Goal: Transaction & Acquisition: Purchase product/service

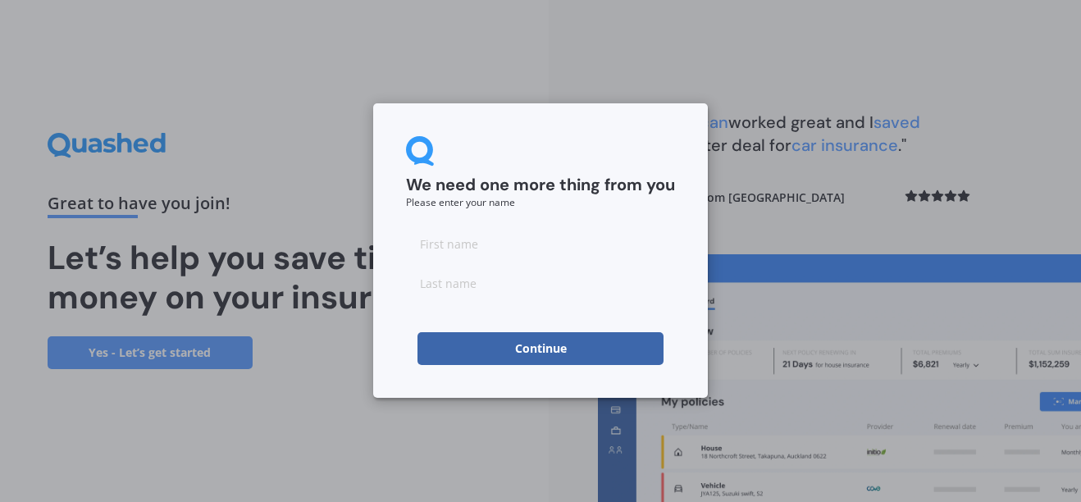
click at [487, 249] on input at bounding box center [540, 243] width 269 height 33
type input "Hayley"
click at [422, 300] on form "We need one more thing from you Please enter your name [PERSON_NAME] Continue" at bounding box center [540, 250] width 269 height 229
click at [432, 279] on input at bounding box center [540, 283] width 269 height 33
type input "[PERSON_NAME]"
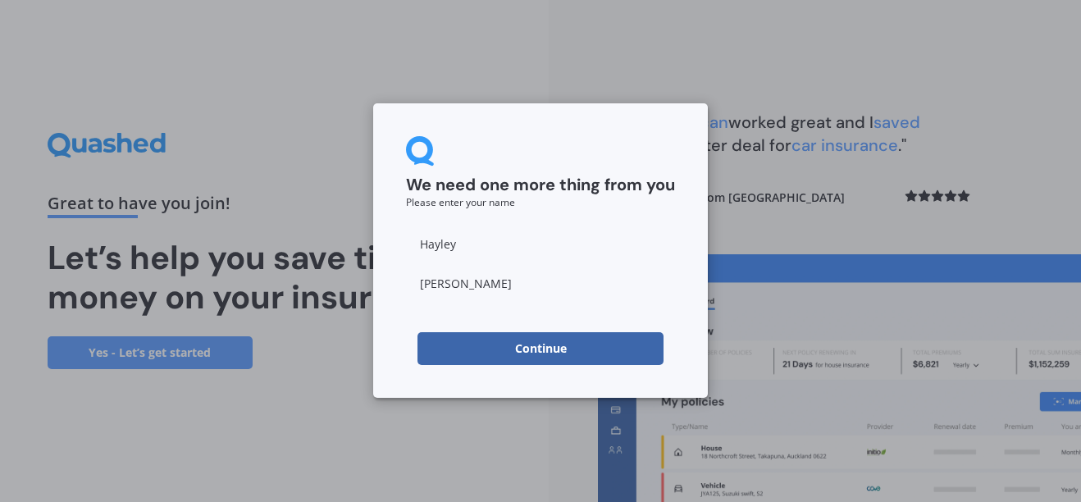
click at [485, 348] on button "Continue" at bounding box center [540, 348] width 246 height 33
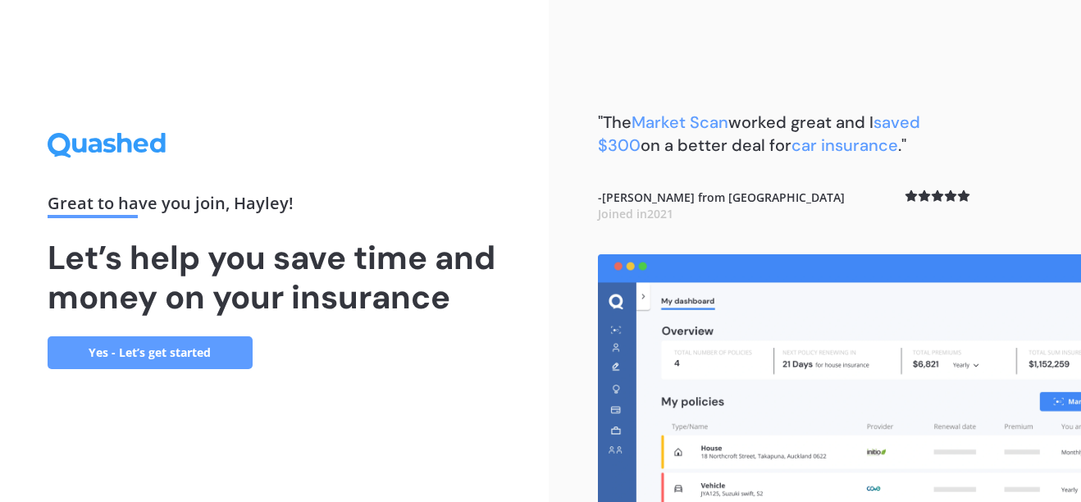
click at [204, 340] on link "Yes - Let’s get started" at bounding box center [150, 352] width 205 height 33
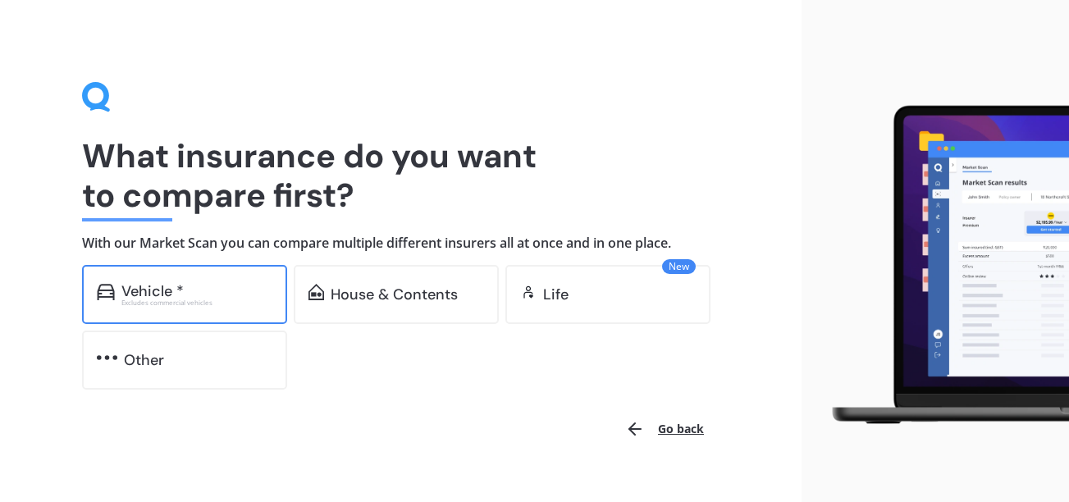
click at [201, 299] on div "Excludes commercial vehicles" at bounding box center [196, 302] width 151 height 7
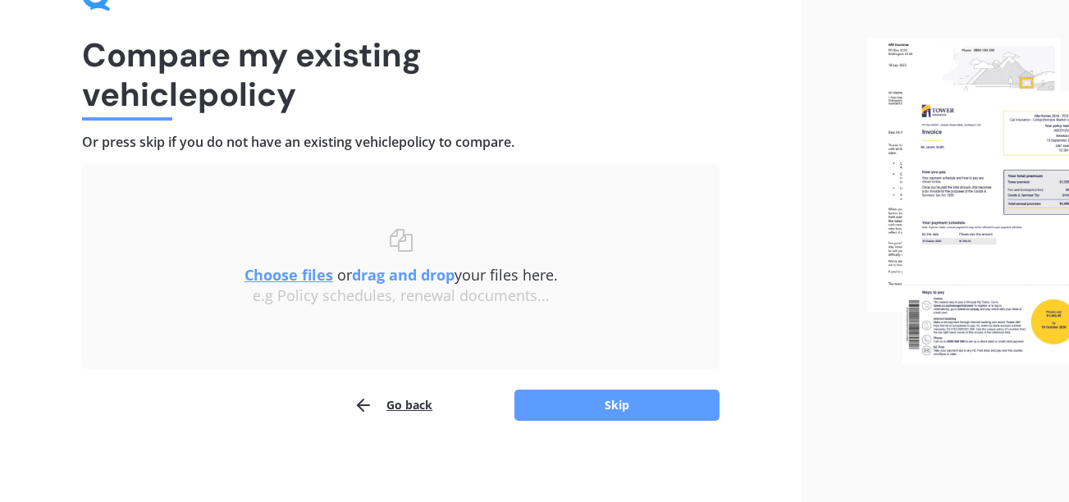
scroll to position [103, 0]
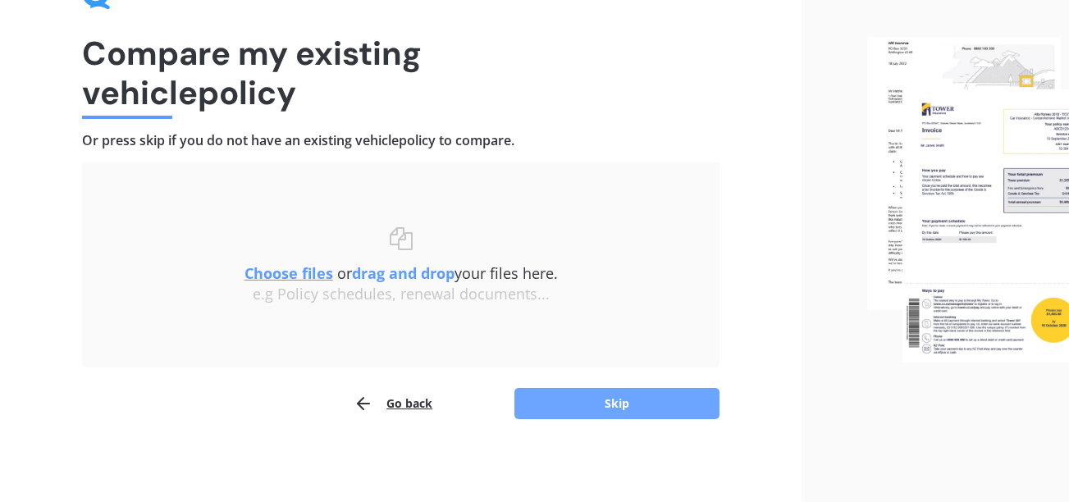
click at [625, 412] on button "Skip" at bounding box center [616, 403] width 205 height 31
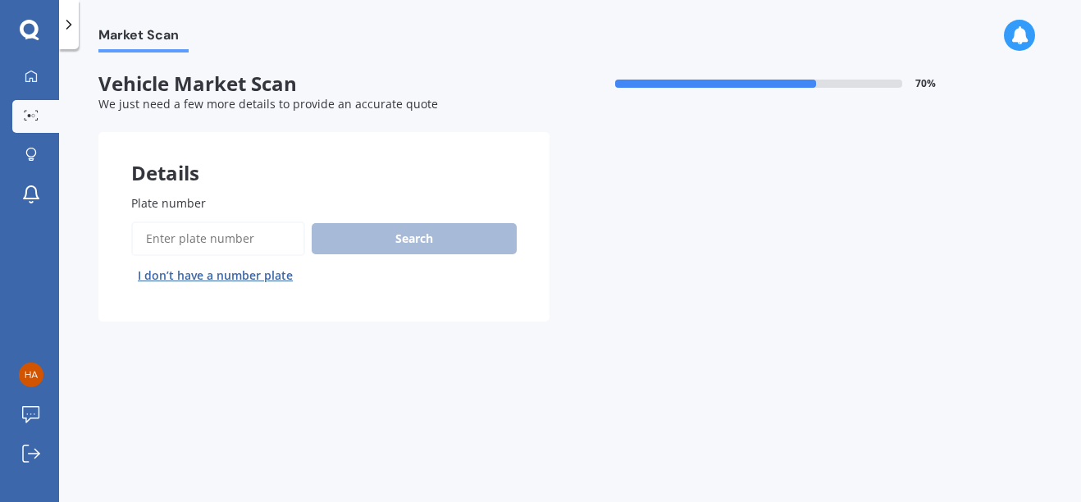
click at [170, 233] on input "Plate number" at bounding box center [218, 238] width 174 height 34
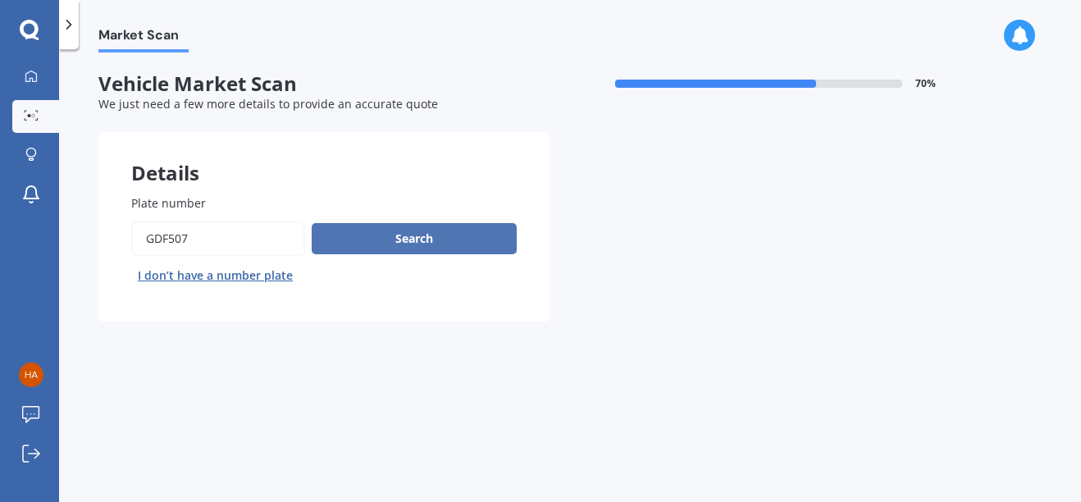
type input "gdf507"
click at [344, 246] on button "Search" at bounding box center [414, 238] width 205 height 31
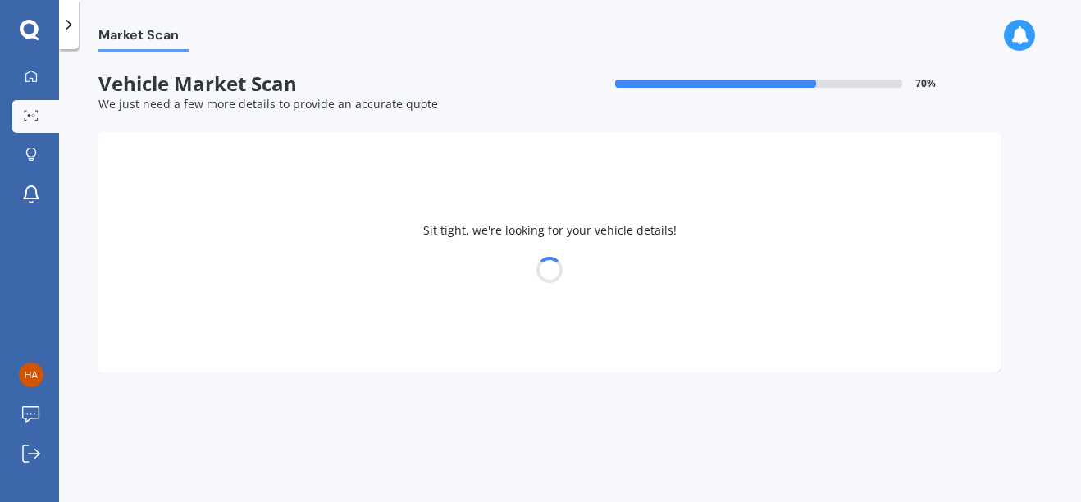
select select "HYUNDAI"
select select "I30"
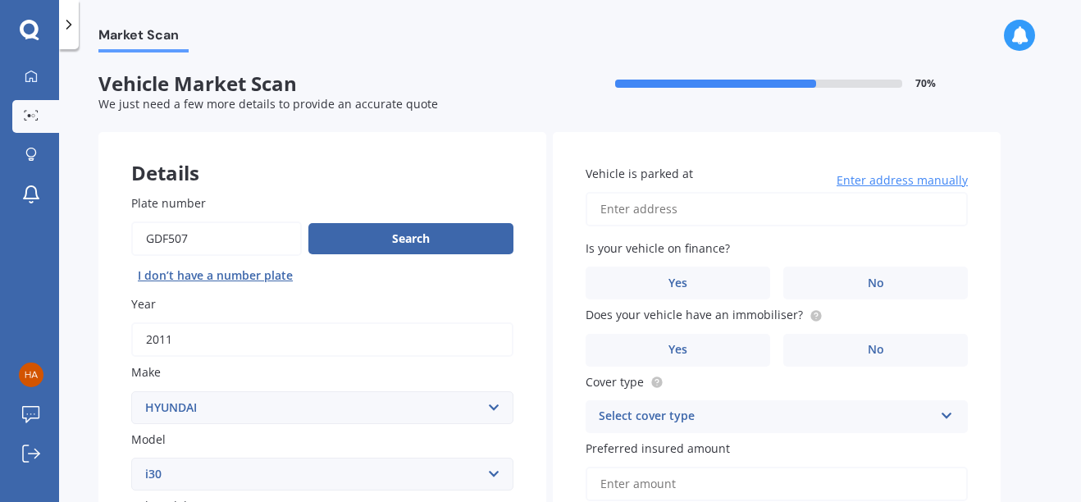
scroll to position [396, 0]
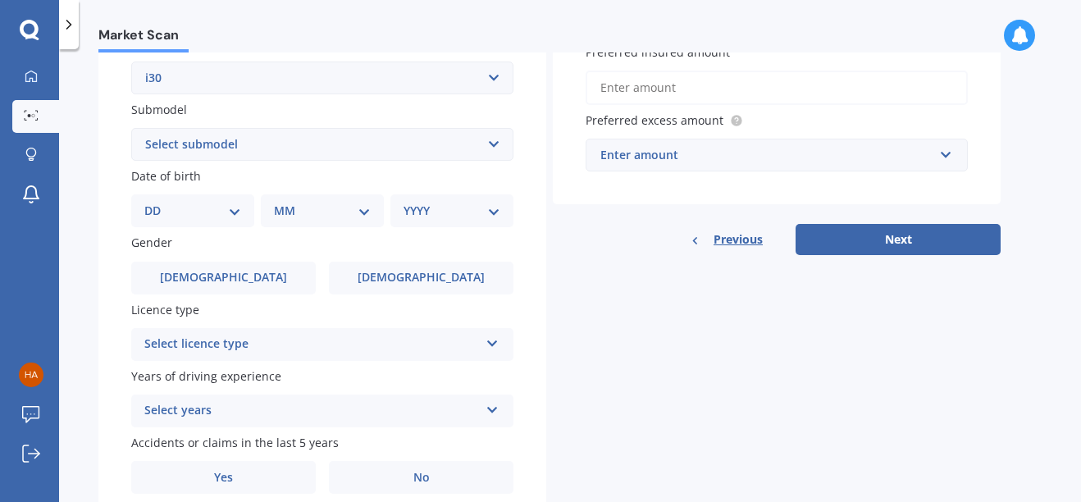
click at [219, 212] on select "DD 01 02 03 04 05 06 07 08 09 10 11 12 13 14 15 16 17 18 19 20 21 22 23 24 25 2…" at bounding box center [192, 211] width 97 height 18
select select "08"
click at [157, 202] on select "DD 01 02 03 04 05 06 07 08 09 10 11 12 13 14 15 16 17 18 19 20 21 22 23 24 25 2…" at bounding box center [192, 211] width 97 height 18
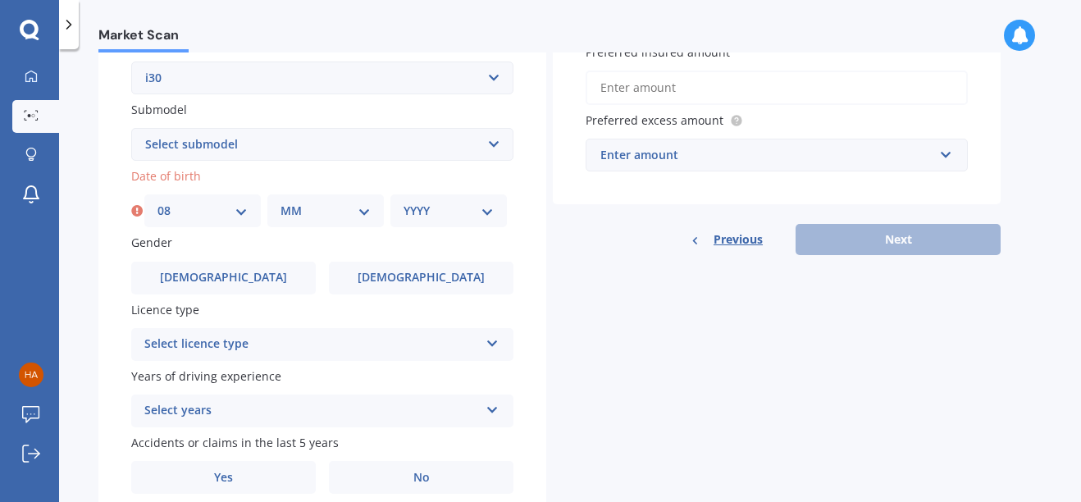
click at [366, 209] on select "MM 01 02 03 04 05 06 07 08 09 10 11 12" at bounding box center [326, 211] width 90 height 18
select select "04"
click at [281, 202] on select "MM 01 02 03 04 05 06 07 08 09 10 11 12" at bounding box center [326, 211] width 90 height 18
click at [431, 202] on select "YYYY 2025 2024 2023 2022 2021 2020 2019 2018 2017 2016 2015 2014 2013 2012 2011…" at bounding box center [449, 211] width 90 height 18
select select "2005"
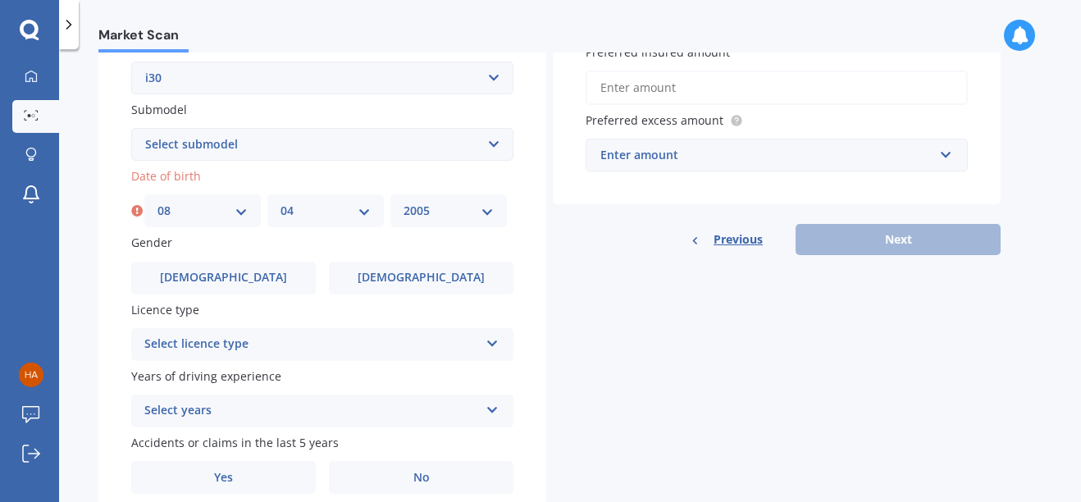
click at [404, 202] on select "YYYY 2025 2024 2023 2022 2021 2020 2019 2018 2017 2016 2015 2014 2013 2012 2011…" at bounding box center [449, 211] width 90 height 18
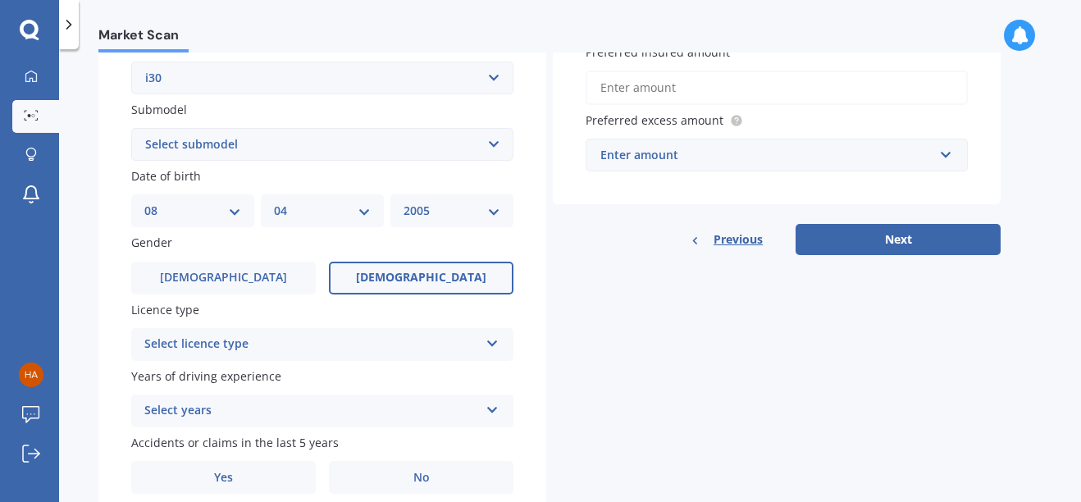
click at [396, 282] on label "[DEMOGRAPHIC_DATA]" at bounding box center [421, 278] width 185 height 33
click at [0, 0] on input "[DEMOGRAPHIC_DATA]" at bounding box center [0, 0] width 0 height 0
click at [494, 341] on icon at bounding box center [493, 340] width 14 height 11
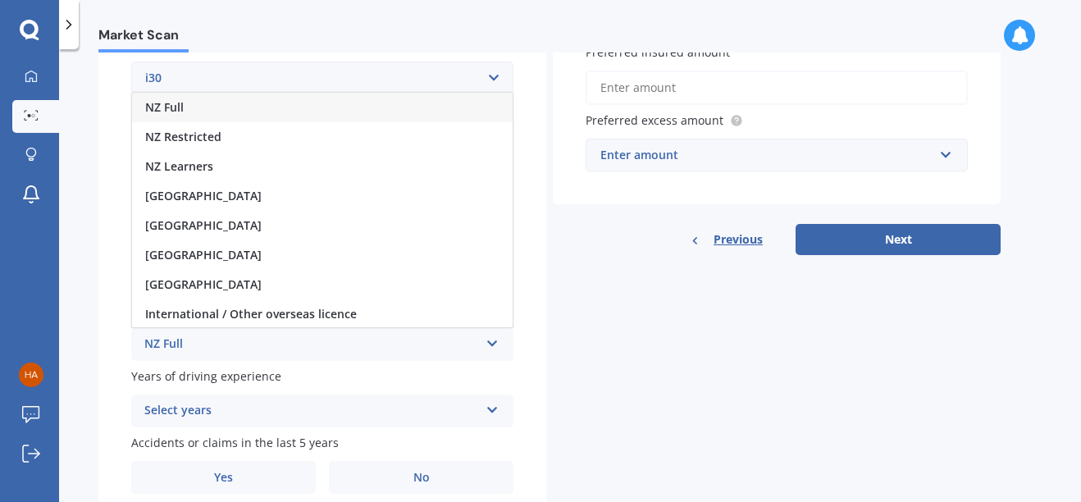
click at [294, 100] on div "NZ Full" at bounding box center [322, 108] width 381 height 30
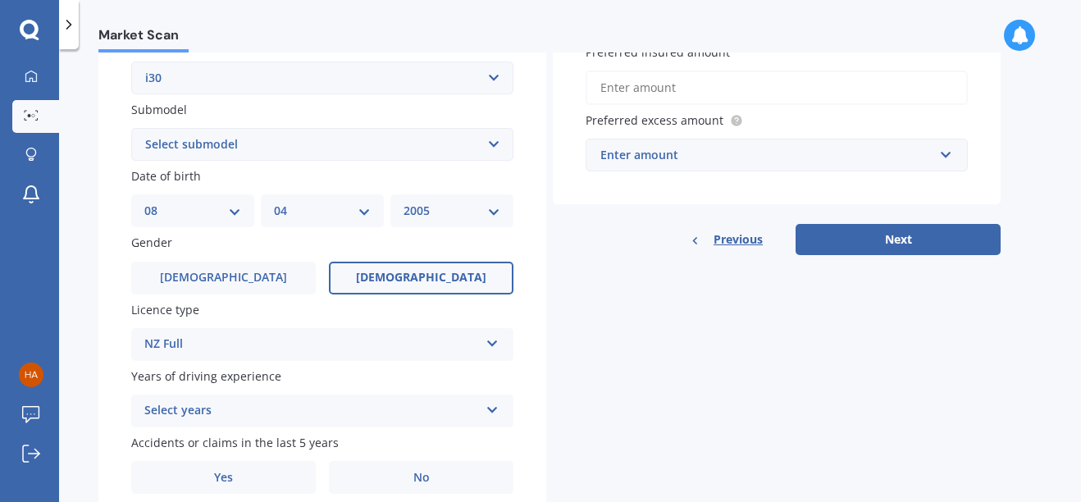
click at [494, 408] on icon at bounding box center [493, 406] width 14 height 11
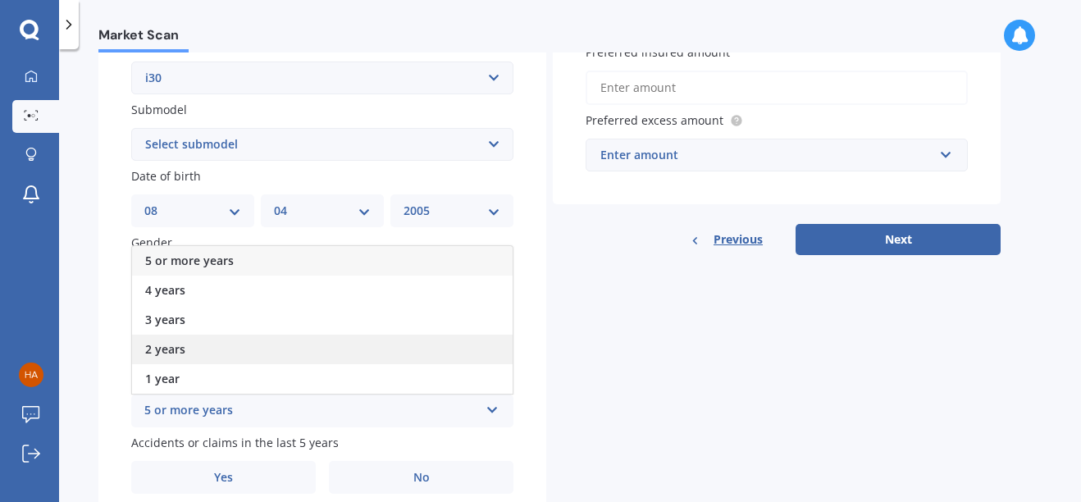
click at [363, 350] on div "2 years" at bounding box center [322, 350] width 381 height 30
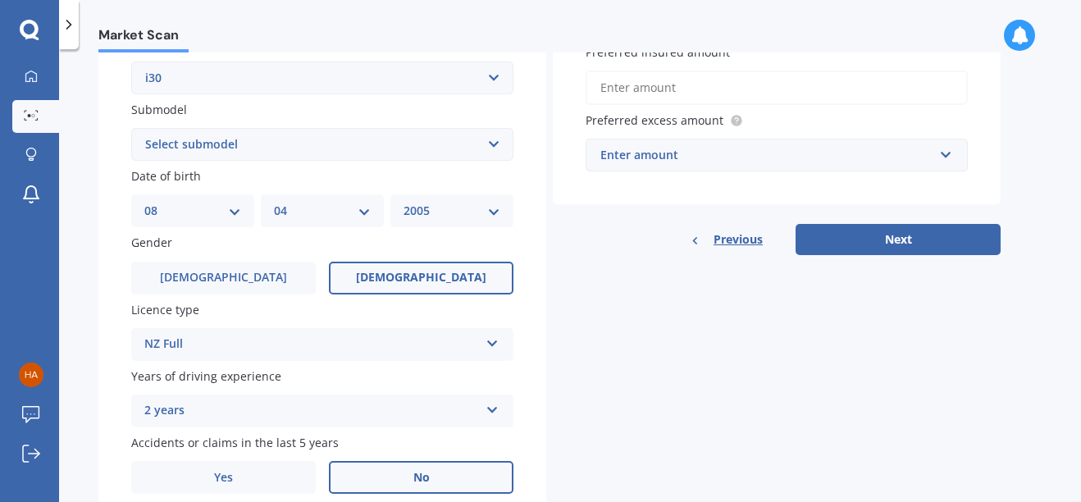
click at [390, 473] on label "No" at bounding box center [421, 477] width 185 height 33
click at [0, 0] on input "No" at bounding box center [0, 0] width 0 height 0
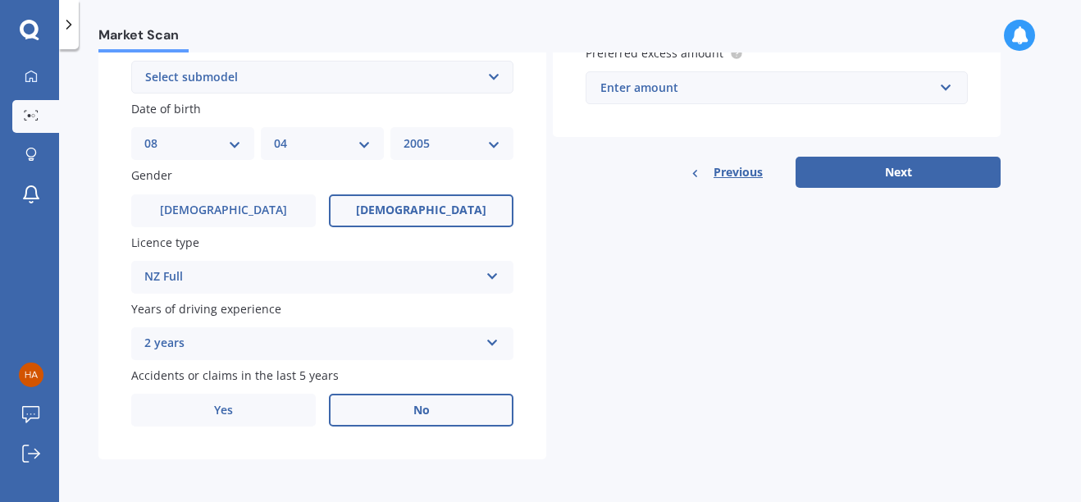
scroll to position [67, 0]
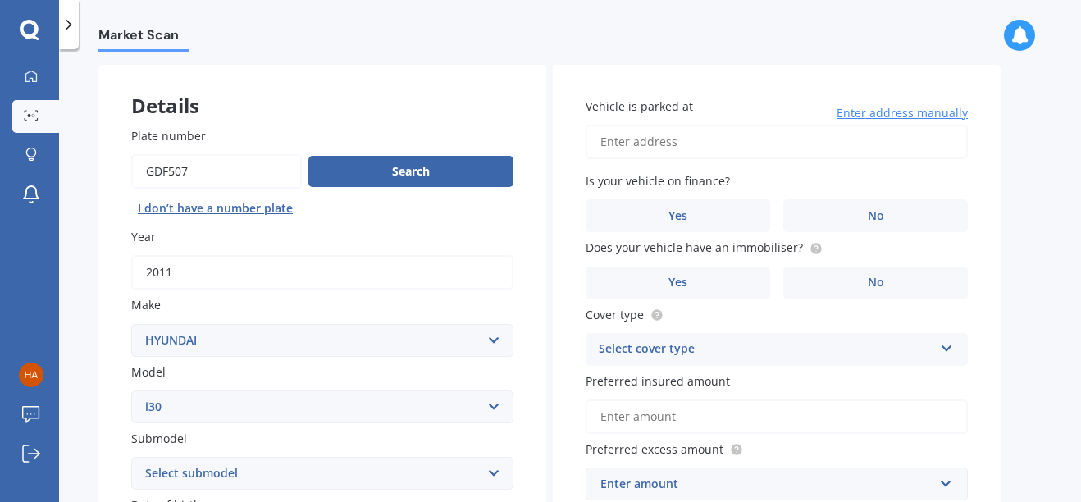
click at [714, 154] on input "Vehicle is parked at" at bounding box center [777, 142] width 382 height 34
type input "[STREET_ADDRESS]"
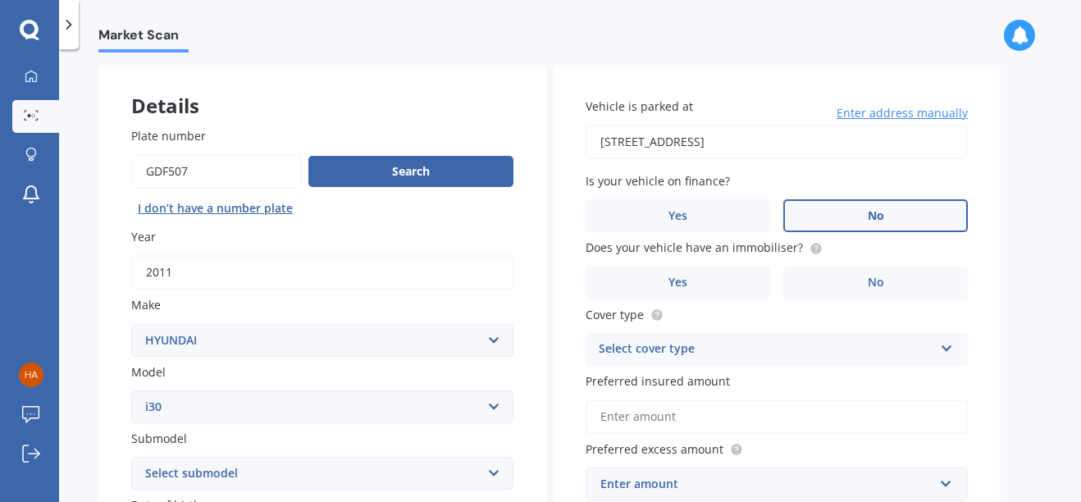
click at [859, 206] on label "No" at bounding box center [875, 215] width 185 height 33
click at [0, 0] on input "No" at bounding box center [0, 0] width 0 height 0
click at [871, 277] on span "No" at bounding box center [876, 283] width 16 height 14
click at [0, 0] on input "No" at bounding box center [0, 0] width 0 height 0
click at [946, 349] on icon at bounding box center [947, 345] width 14 height 11
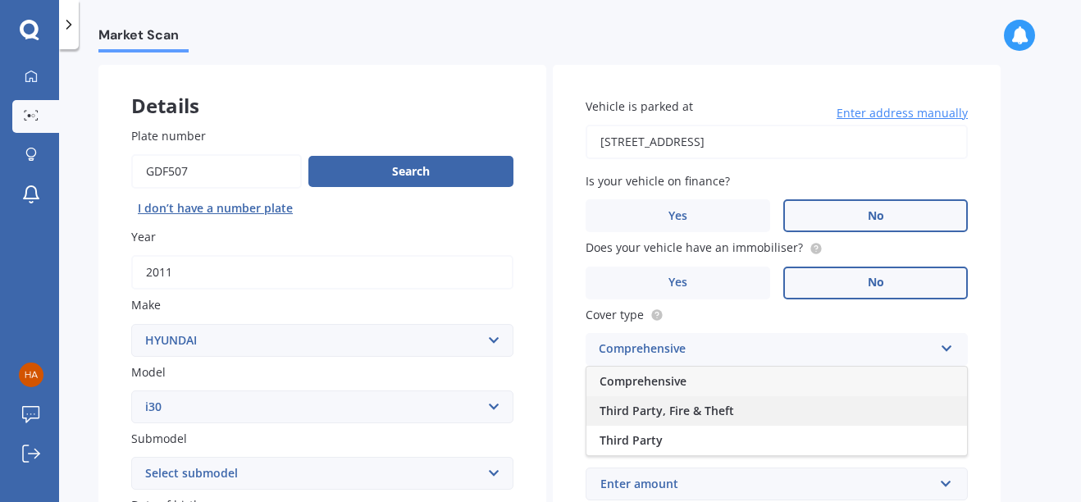
click at [938, 408] on div "Third Party, Fire & Theft" at bounding box center [776, 411] width 381 height 30
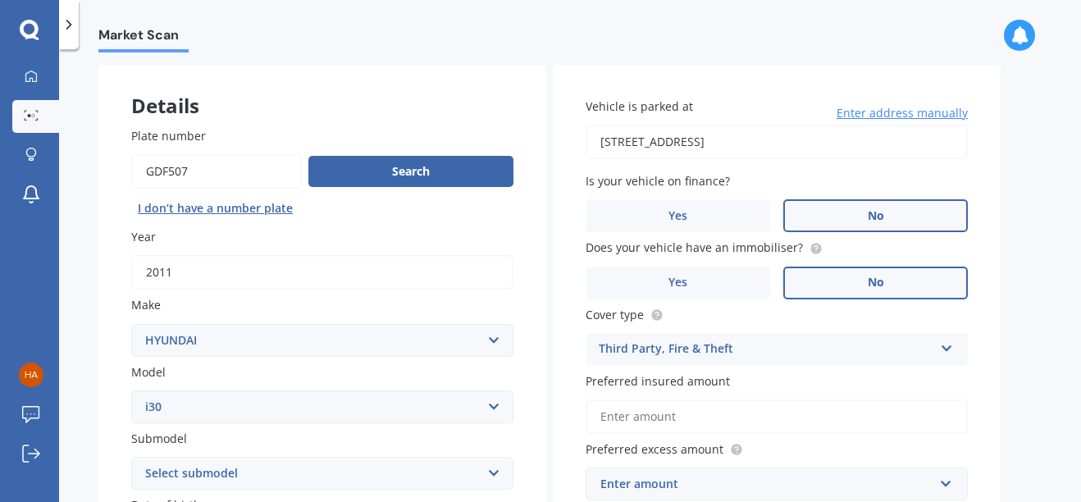
click at [778, 418] on input "Preferred insured amount" at bounding box center [777, 416] width 382 height 34
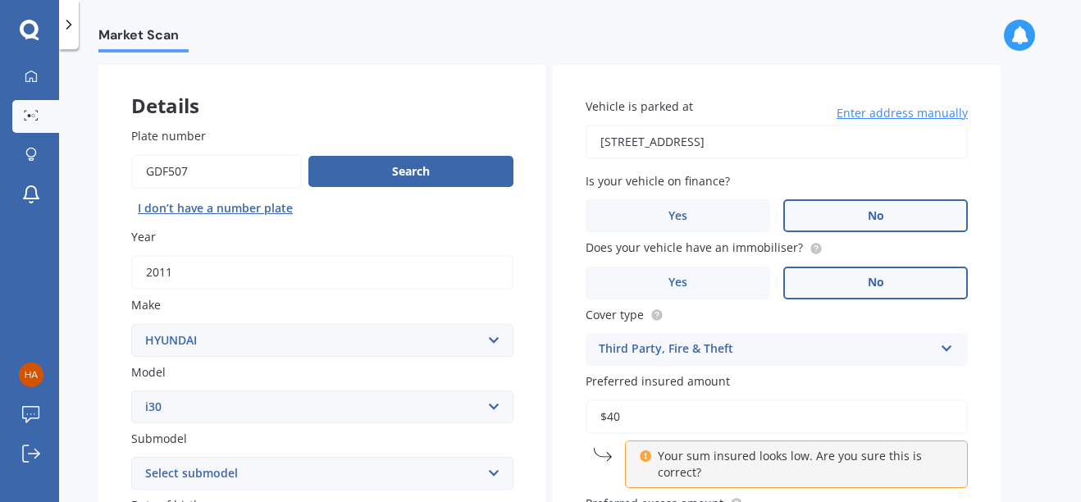
type input "$4"
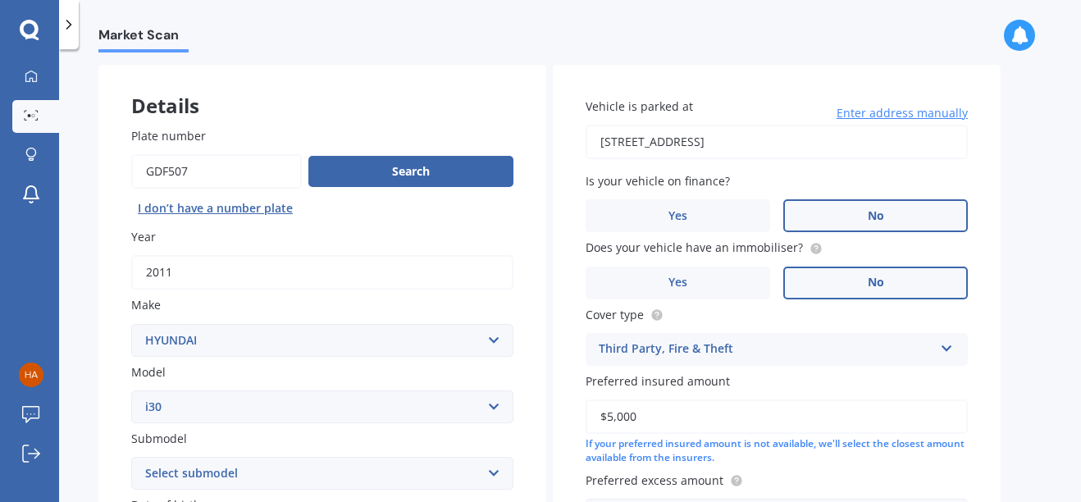
scroll to position [463, 0]
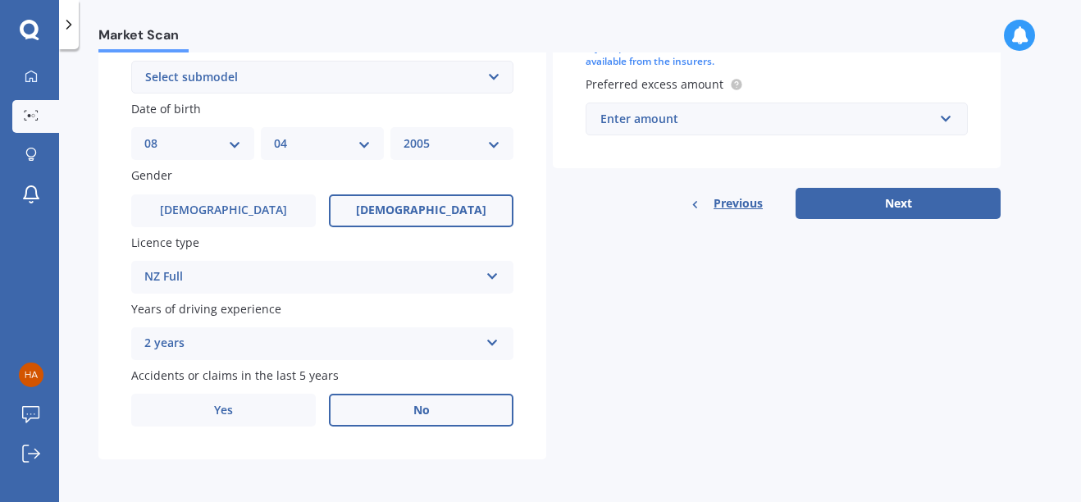
type input "$5,000"
click at [942, 123] on input "text" at bounding box center [770, 118] width 367 height 31
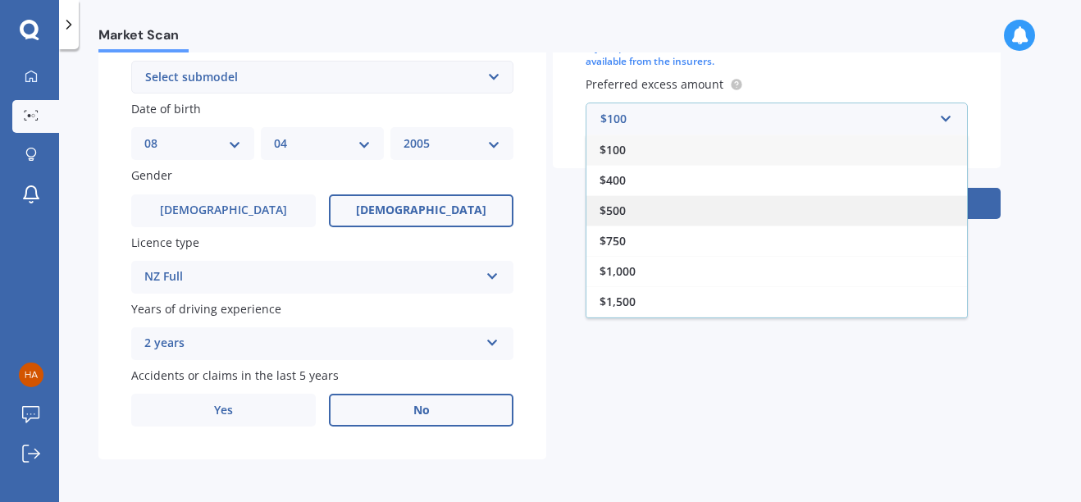
click at [935, 207] on div "$500" at bounding box center [776, 210] width 381 height 30
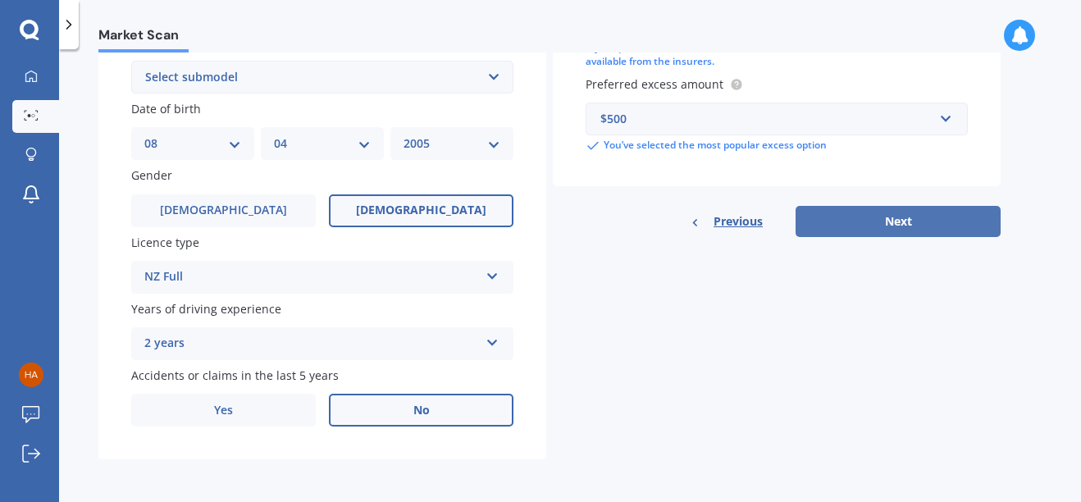
click at [934, 219] on button "Next" at bounding box center [898, 221] width 205 height 31
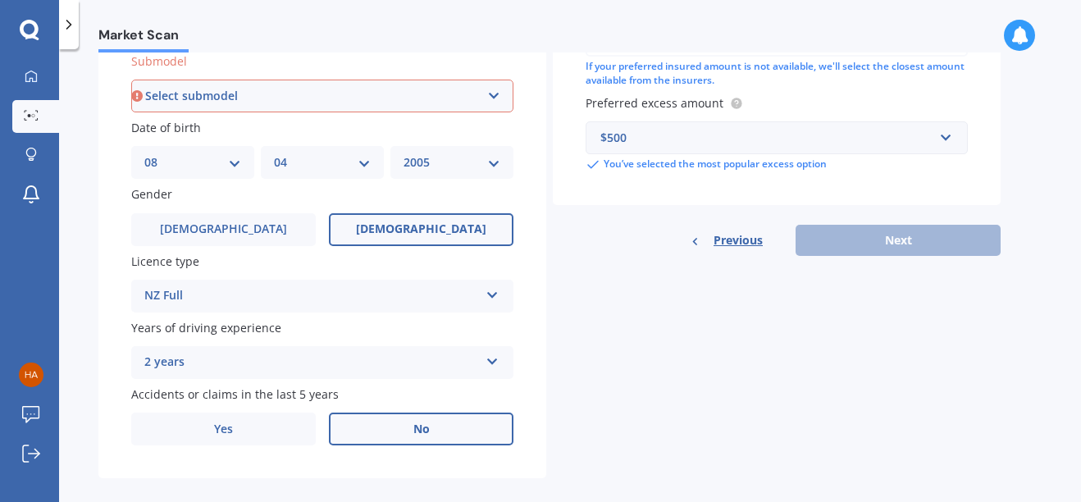
click at [498, 92] on select "Select submodel Diesel Turbo Hatchback Petrol Turbo Station Wagon 1.6A4" at bounding box center [322, 96] width 382 height 33
select select "HATCHBACK"
click at [131, 80] on select "Select submodel Diesel Turbo Hatchback Petrol Turbo Station Wagon 1.6A4" at bounding box center [322, 96] width 382 height 33
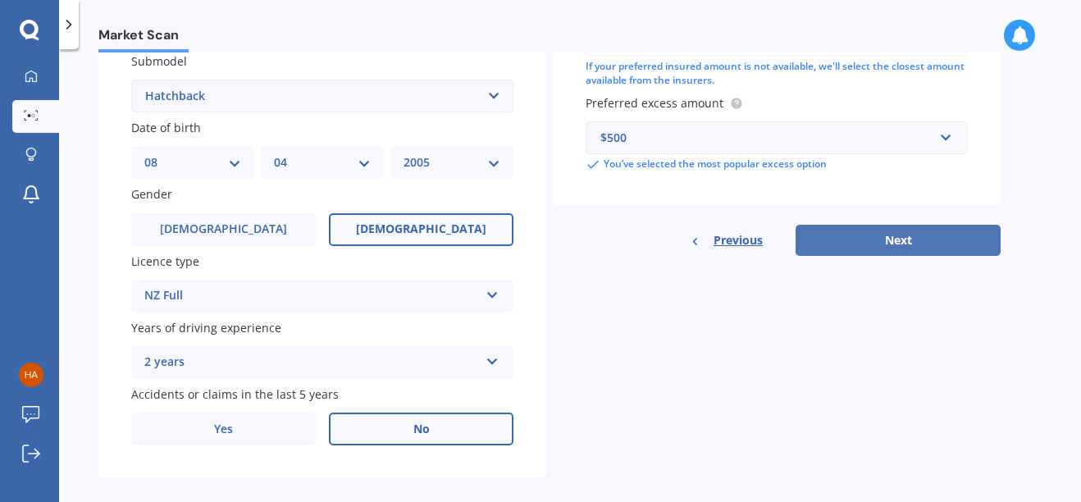
click at [928, 240] on button "Next" at bounding box center [898, 240] width 205 height 31
select select "08"
select select "04"
select select "2005"
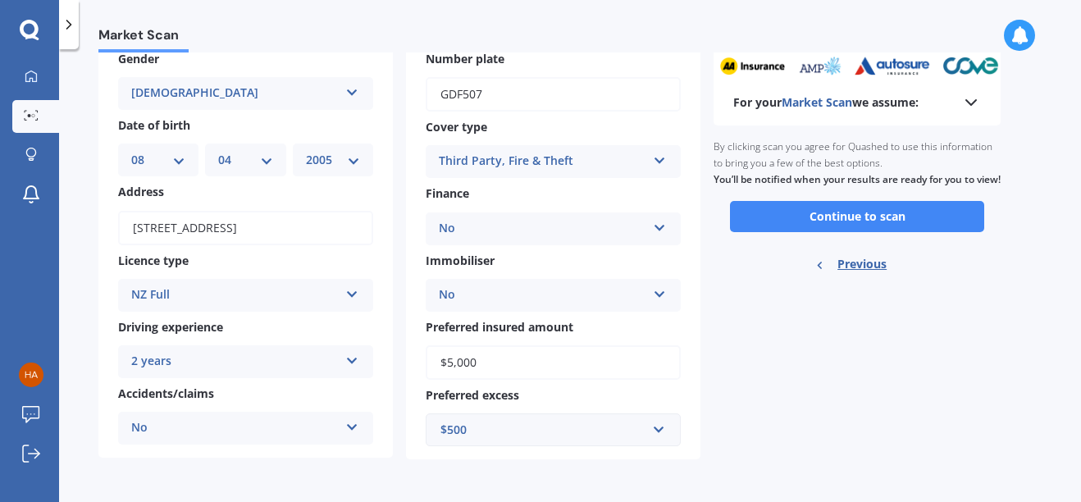
scroll to position [0, 0]
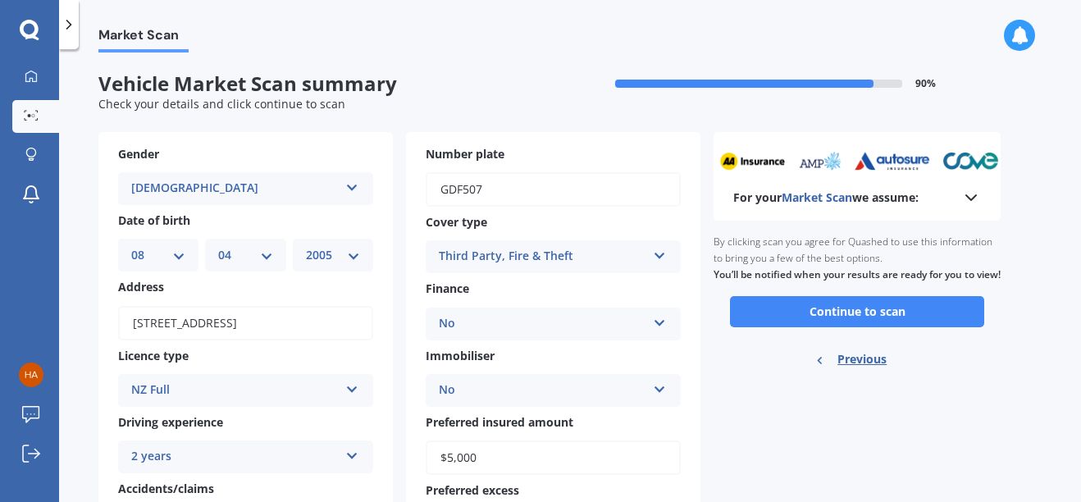
click at [972, 194] on icon at bounding box center [971, 198] width 20 height 20
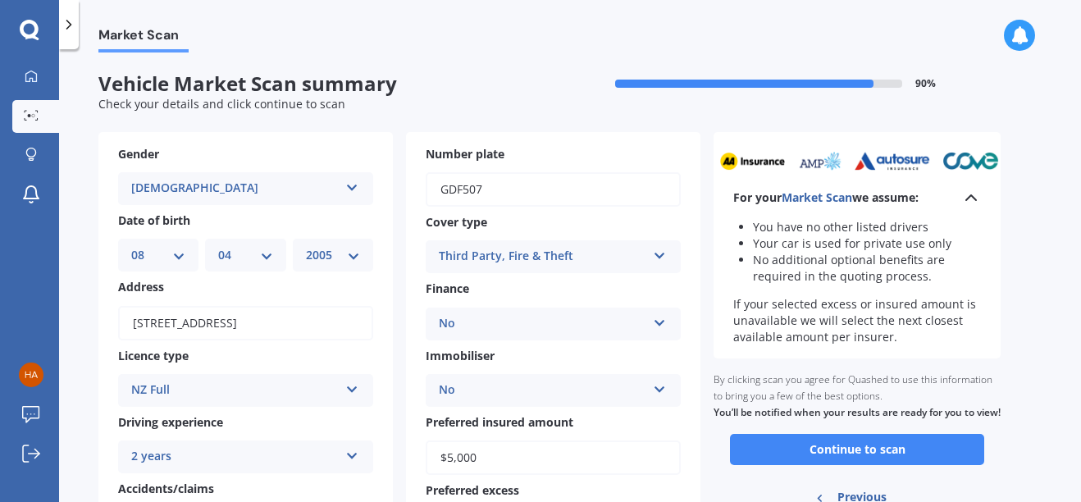
scroll to position [95, 0]
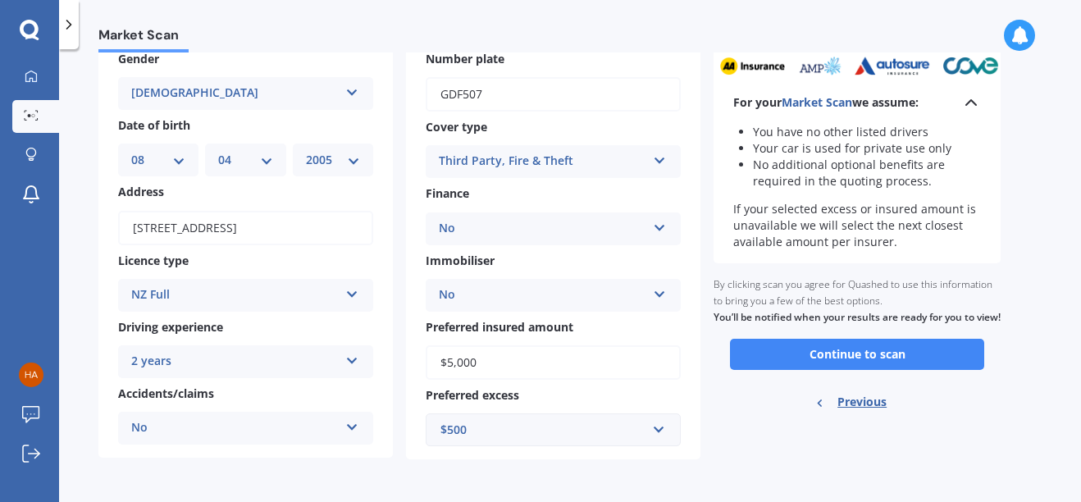
click at [965, 103] on icon at bounding box center [971, 103] width 20 height 20
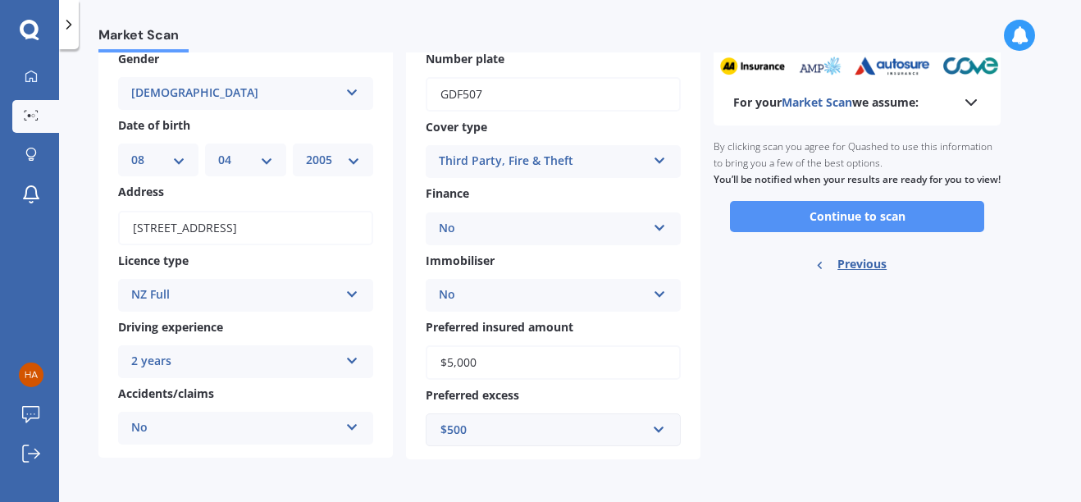
click at [877, 232] on button "Continue to scan" at bounding box center [857, 216] width 254 height 31
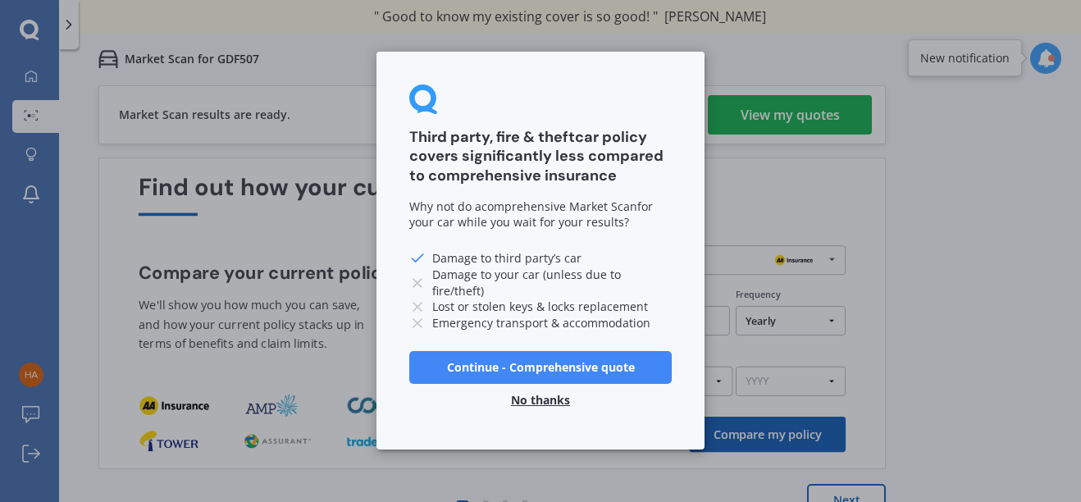
click at [535, 396] on button "No thanks" at bounding box center [540, 401] width 79 height 33
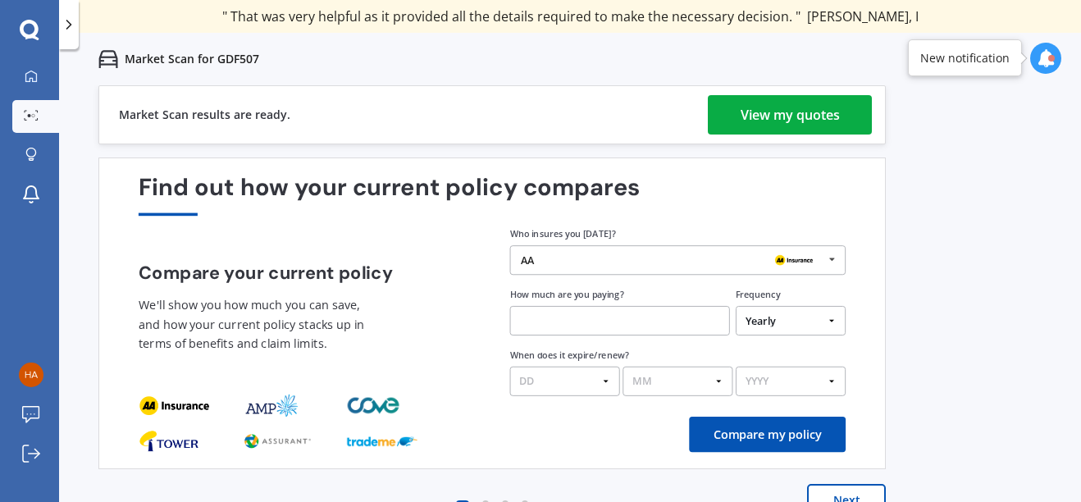
click at [745, 112] on div "View my quotes" at bounding box center [790, 114] width 99 height 39
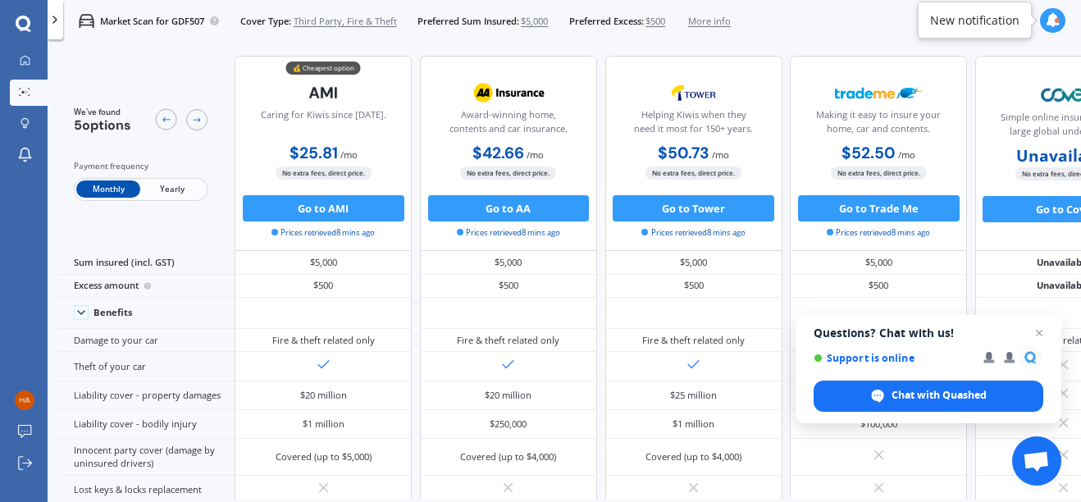
click at [175, 181] on span "Yearly" at bounding box center [172, 188] width 64 height 17
click at [1039, 333] on span "Open chat" at bounding box center [1039, 333] width 21 height 21
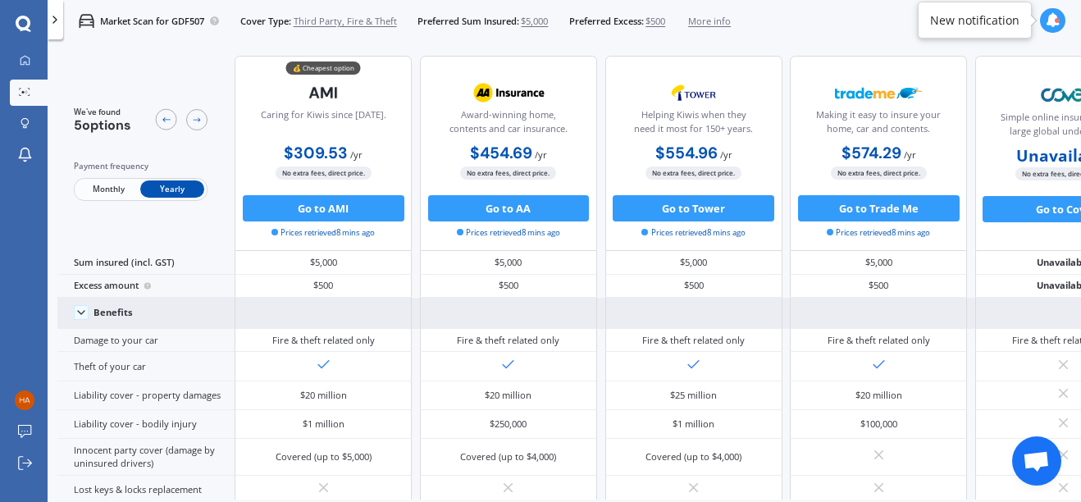
click at [1032, 322] on div at bounding box center [1063, 313] width 177 height 31
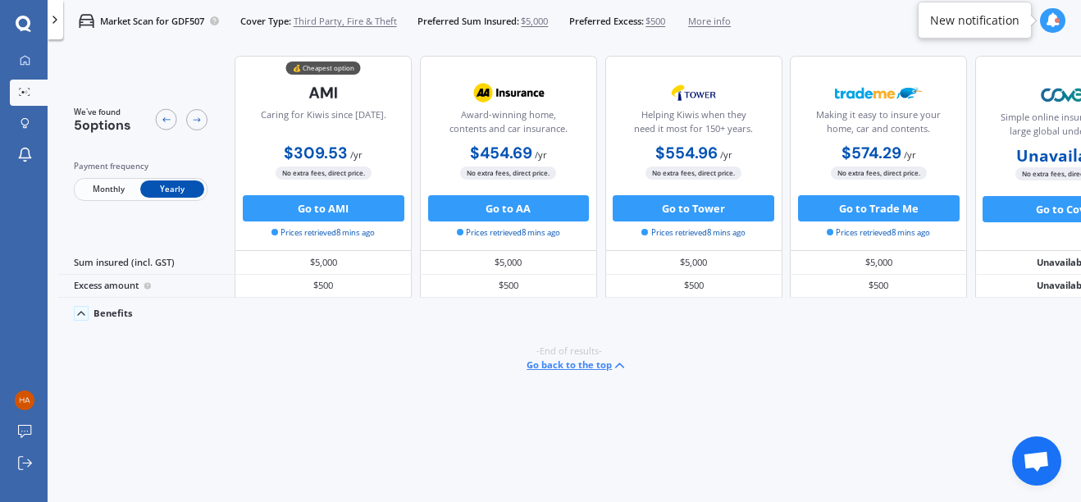
click at [1032, 322] on div at bounding box center [1063, 313] width 177 height 31
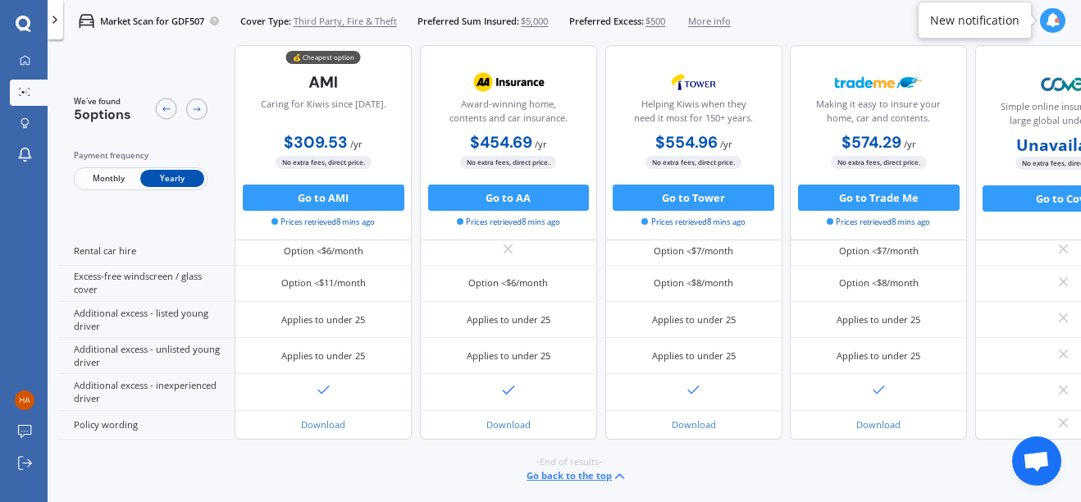
scroll to position [544, 0]
